Goal: Information Seeking & Learning: Learn about a topic

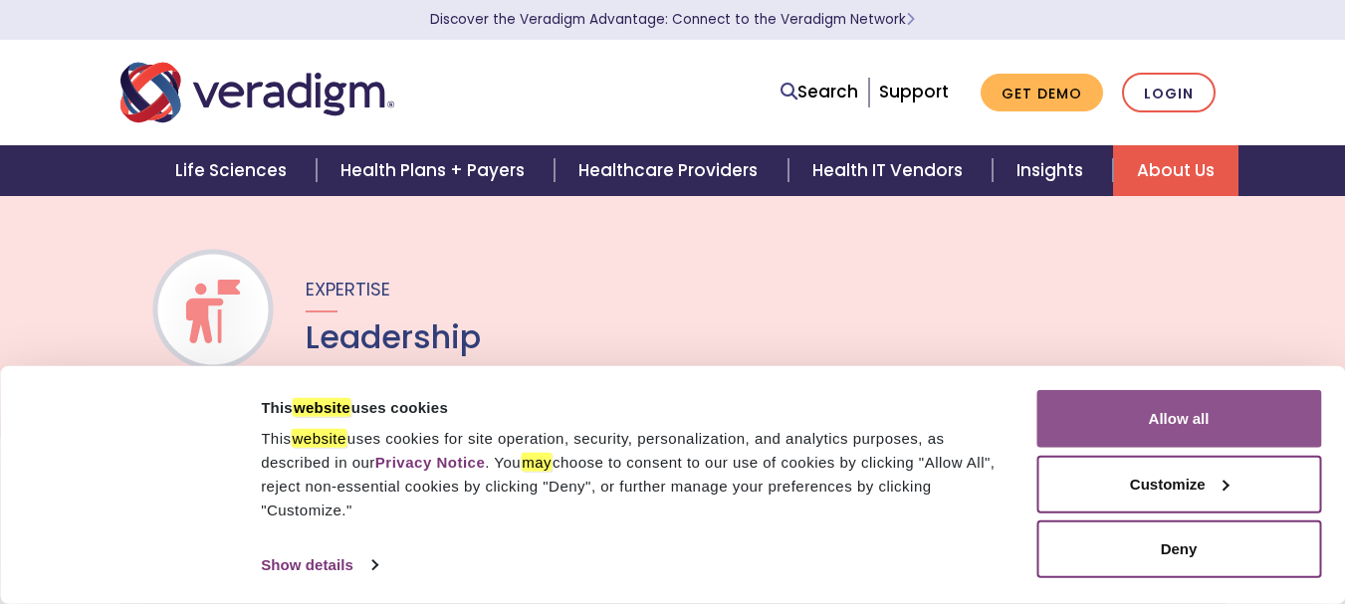
click at [1144, 404] on button "Allow all" at bounding box center [1178, 419] width 285 height 58
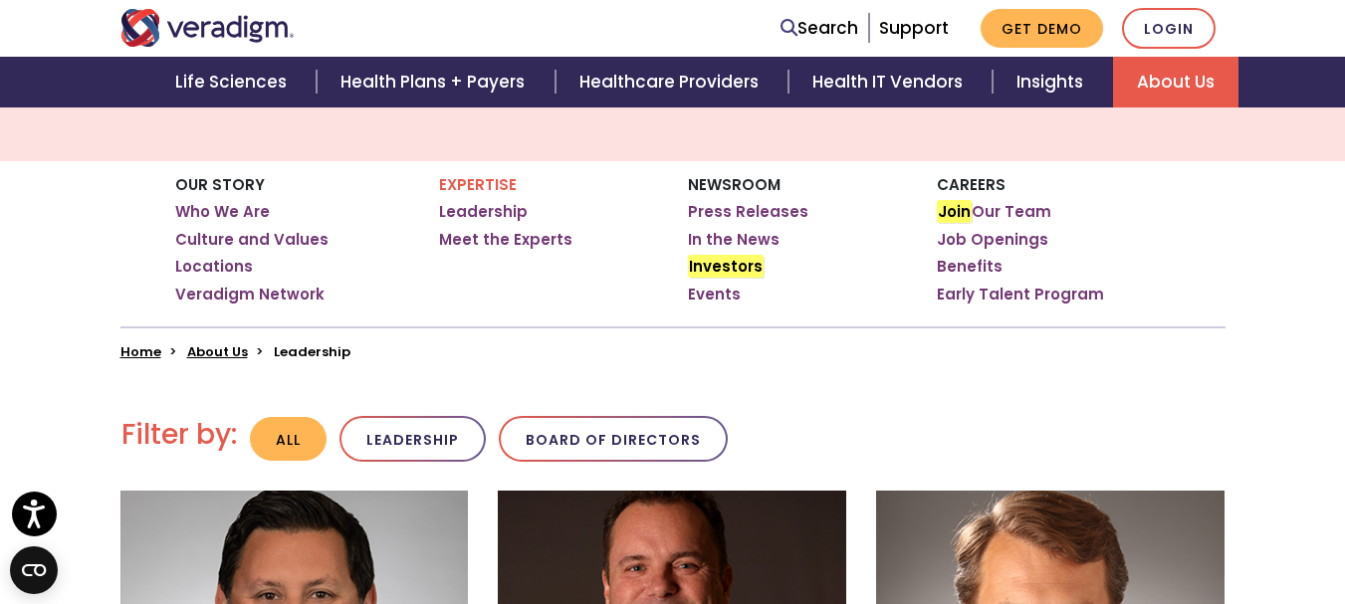
scroll to position [232, 0]
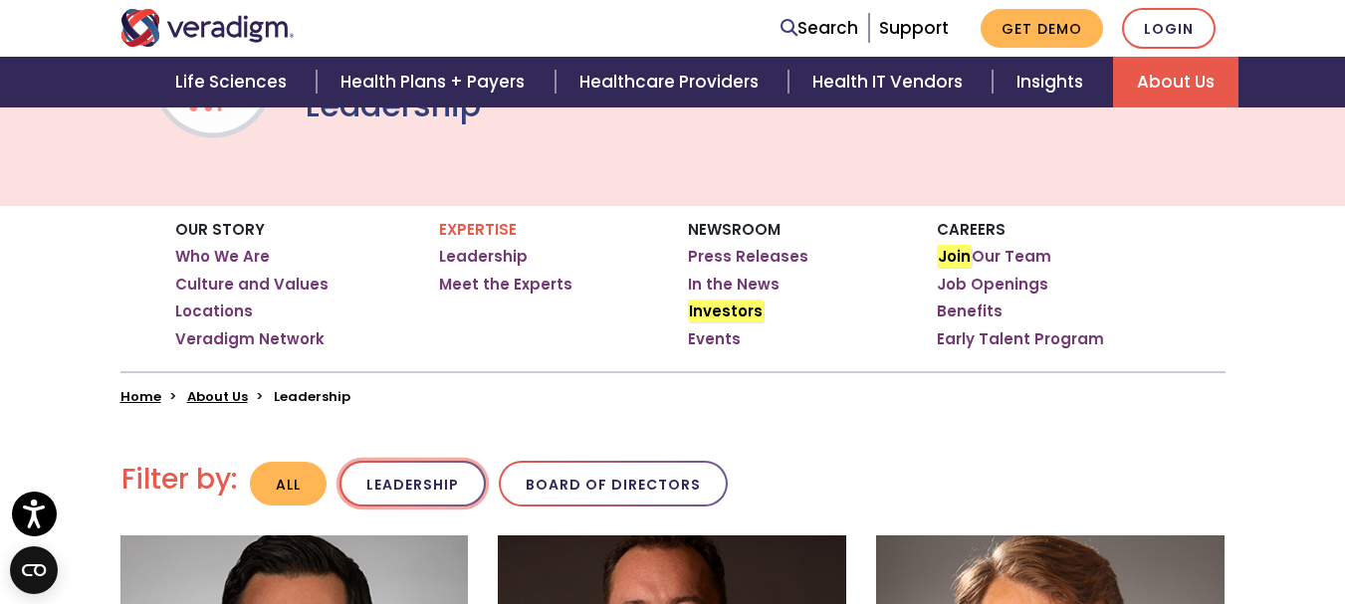
click at [360, 463] on button "Leadership" at bounding box center [412, 484] width 146 height 47
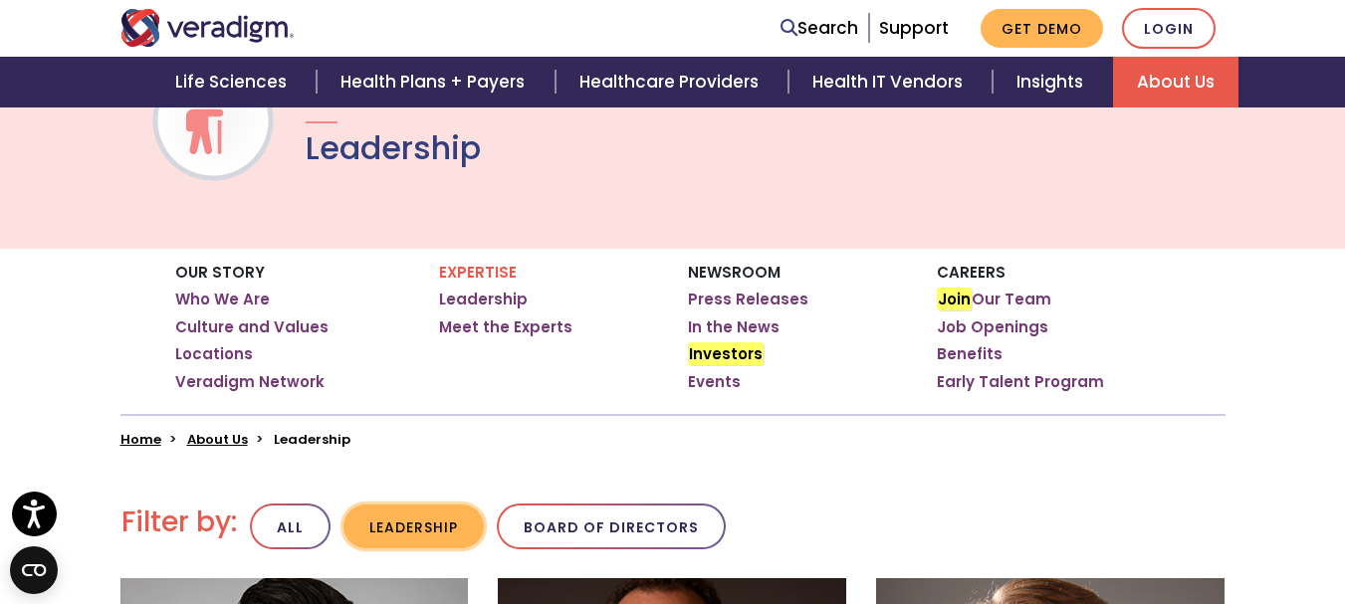
scroll to position [232, 0]
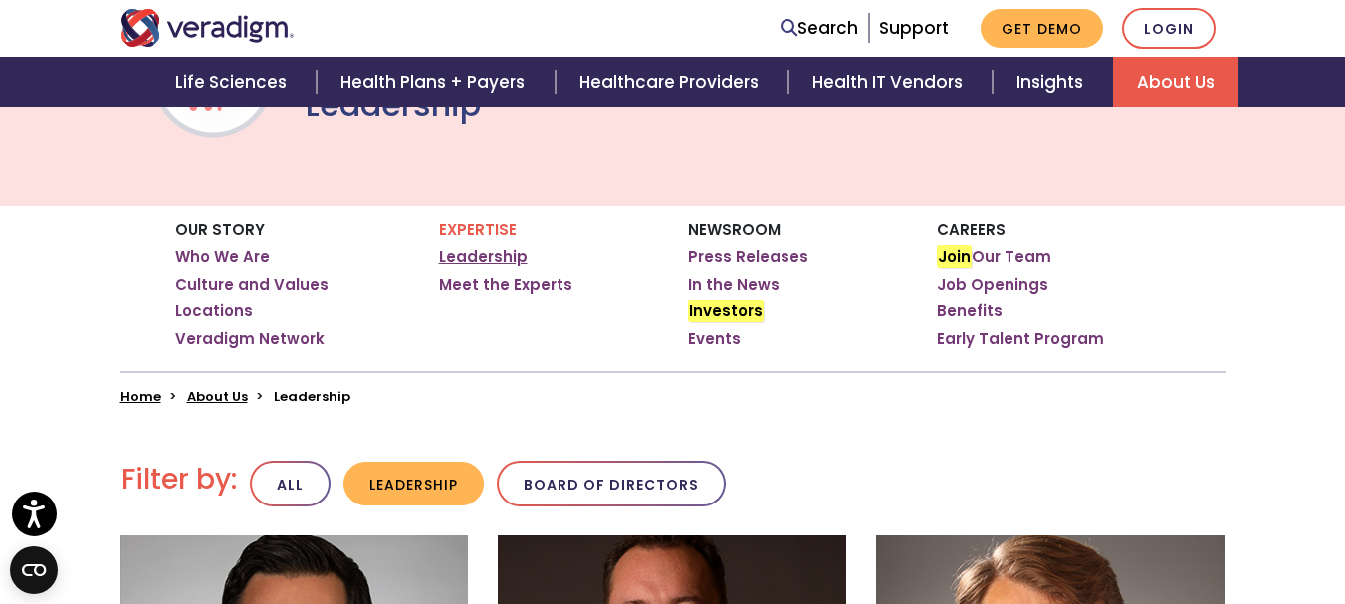
click at [455, 262] on link "Leadership" at bounding box center [483, 257] width 89 height 20
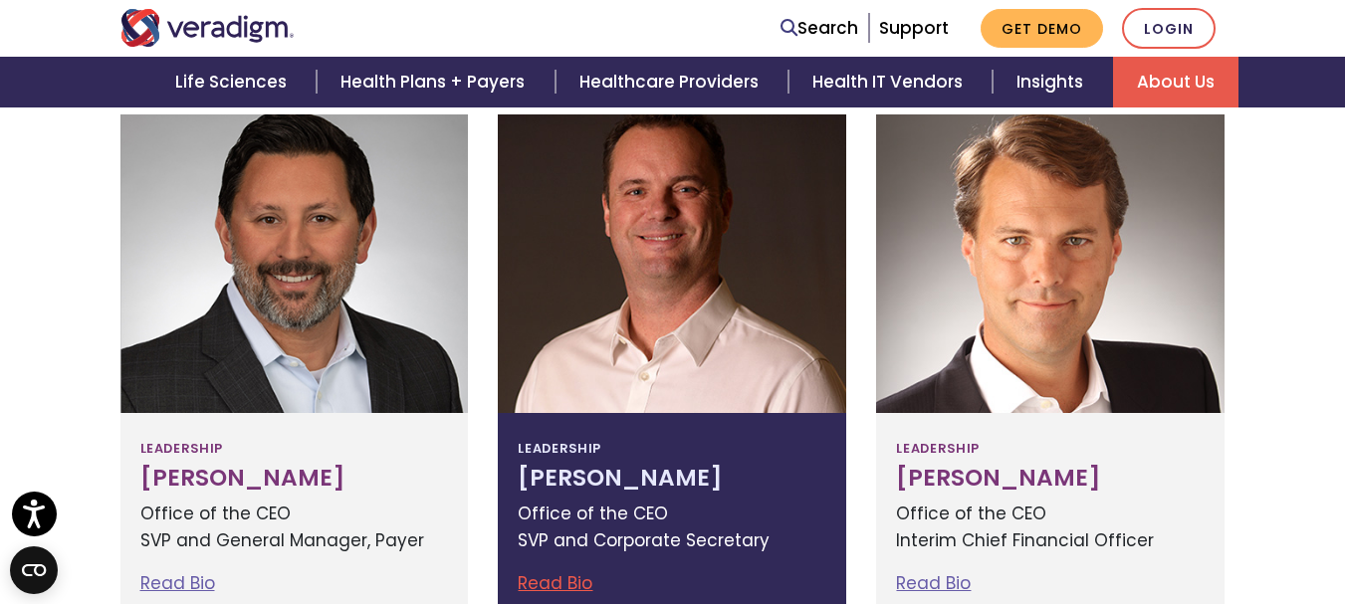
scroll to position [697, 0]
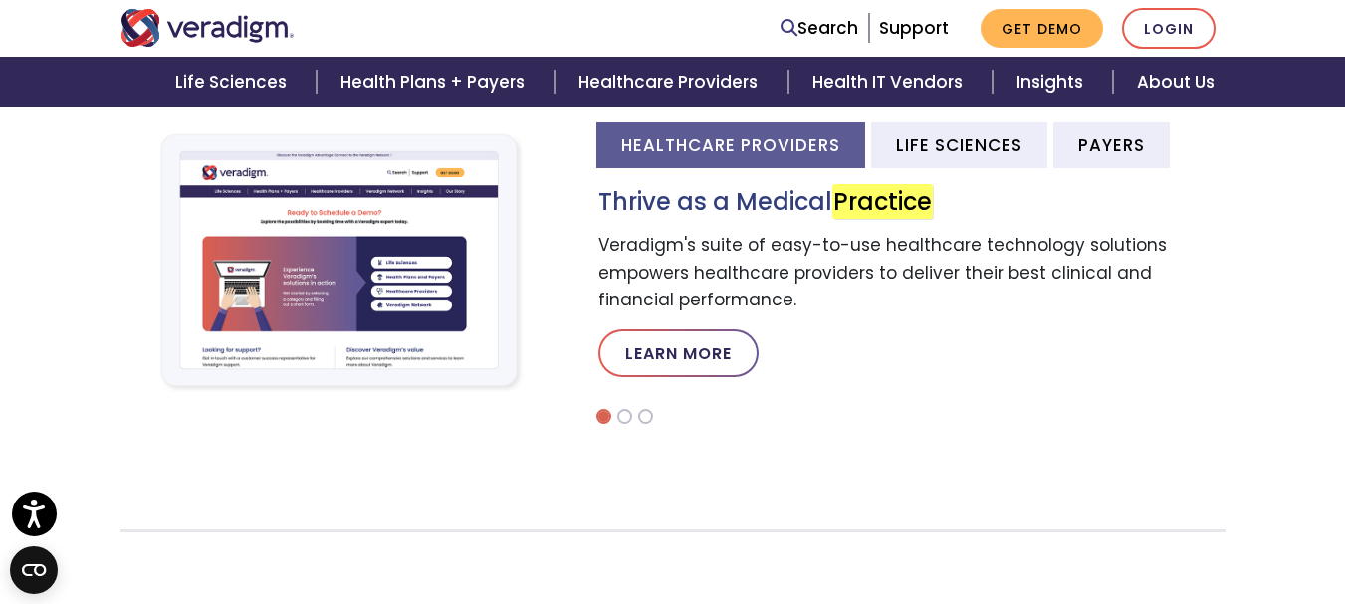
scroll to position [697, 0]
